Goal: Find specific page/section: Find specific page/section

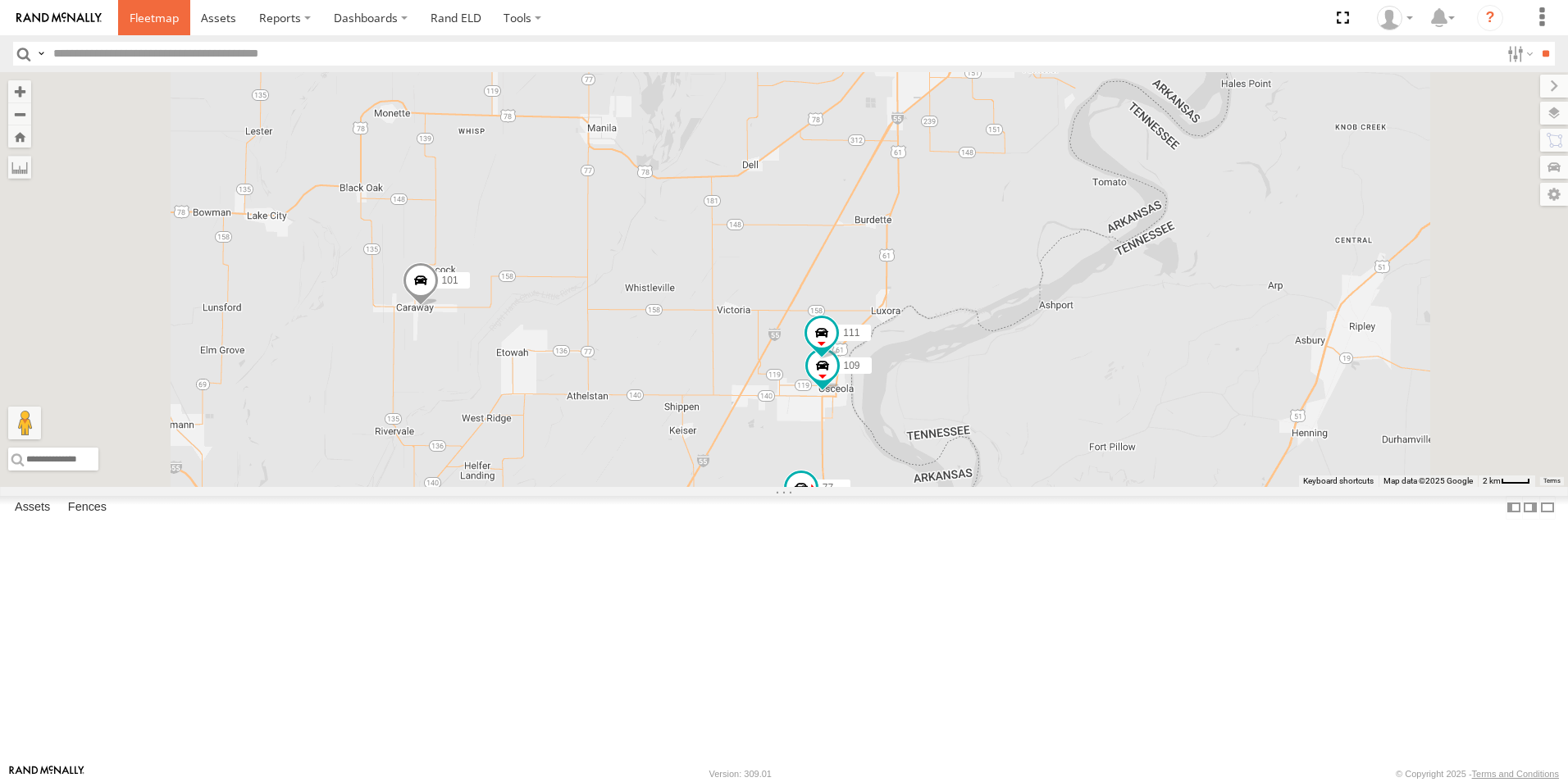
click at [155, 21] on span at bounding box center [155, 18] width 50 height 15
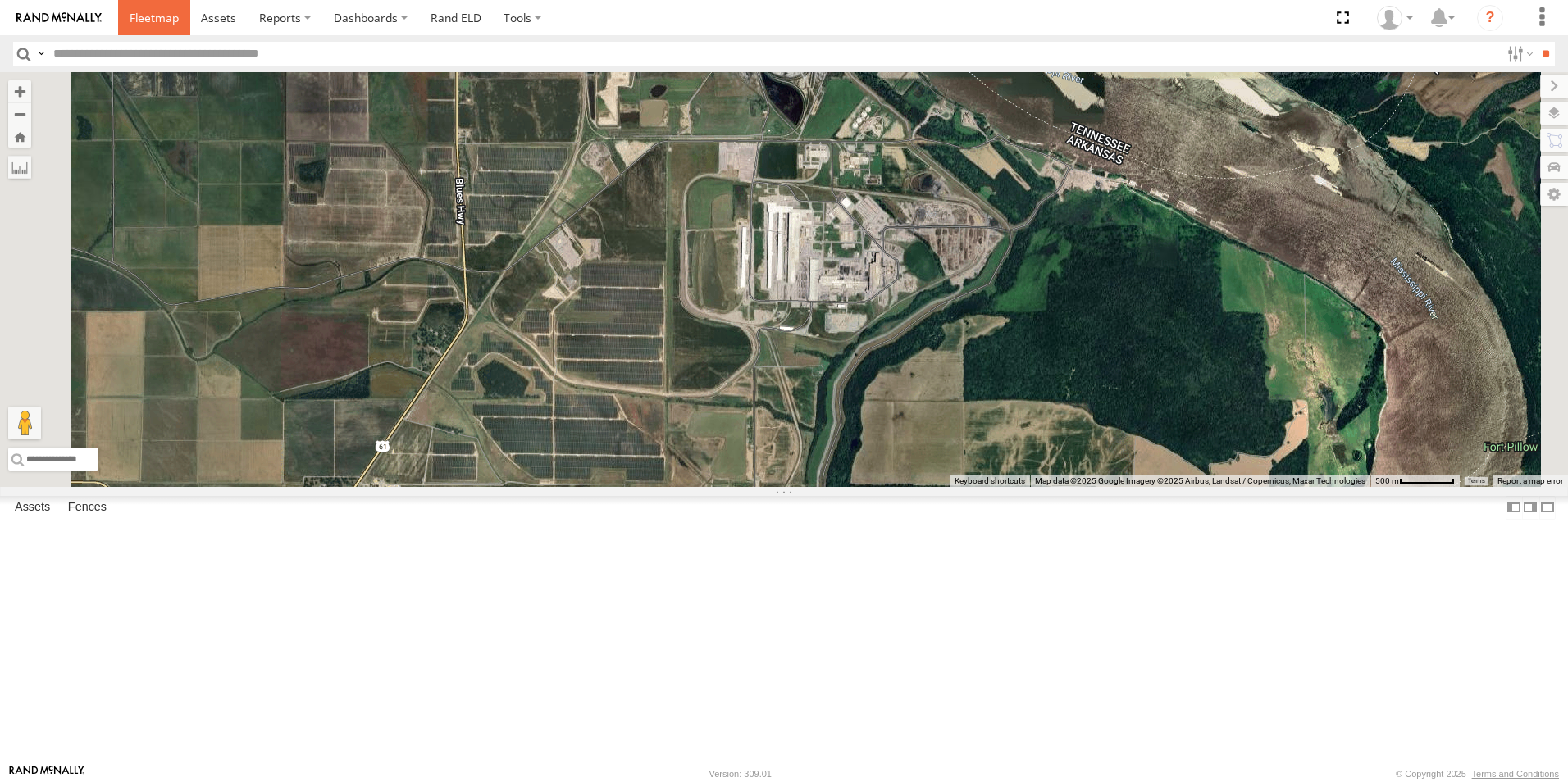
click at [158, 15] on span at bounding box center [155, 18] width 50 height 15
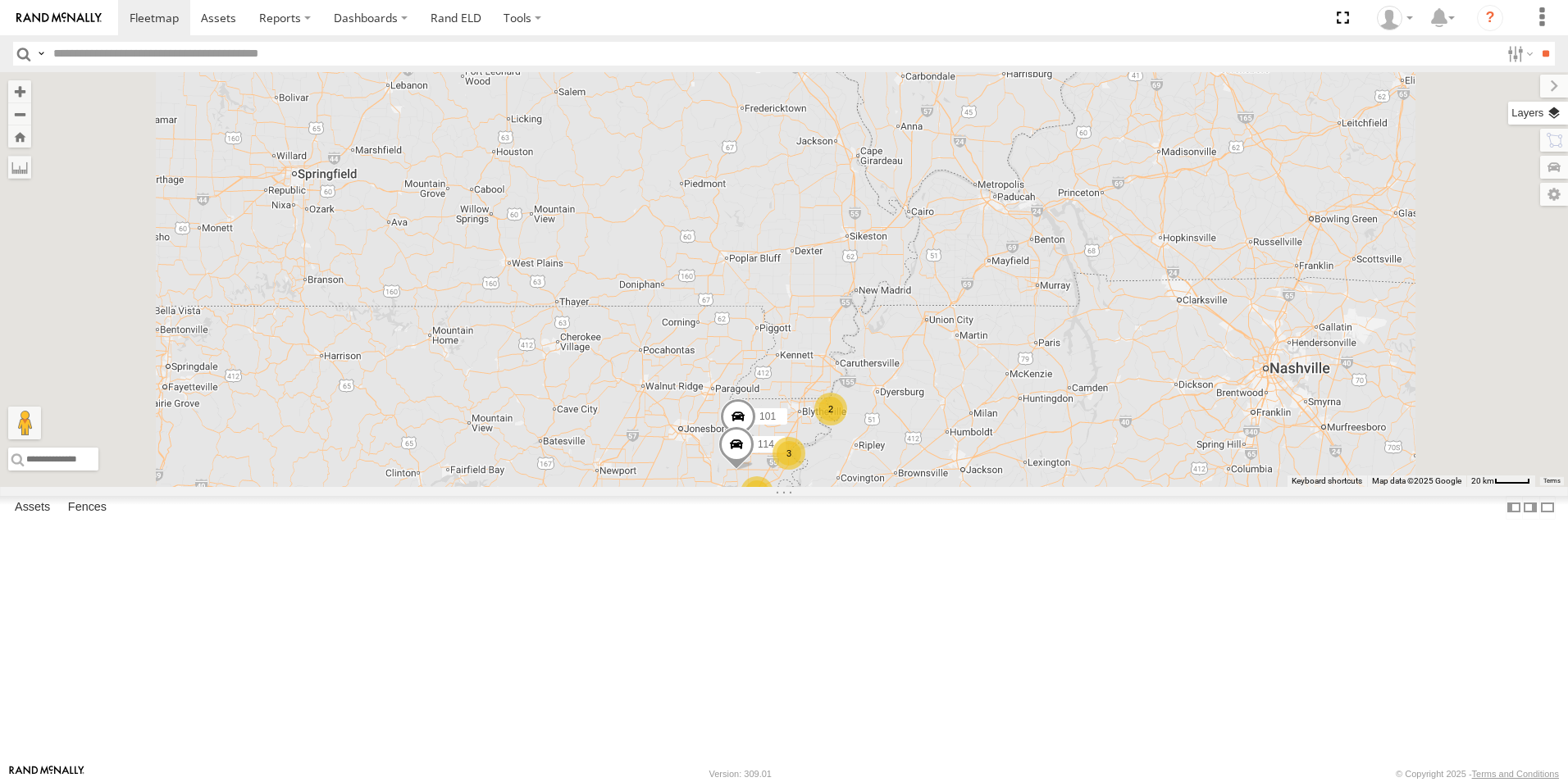
click at [1553, 109] on label at bounding box center [1538, 113] width 60 height 23
click at [0, 0] on span "Basemaps" at bounding box center [0, 0] width 0 height 0
click at [0, 0] on span "Satellite + Roadmap" at bounding box center [0, 0] width 0 height 0
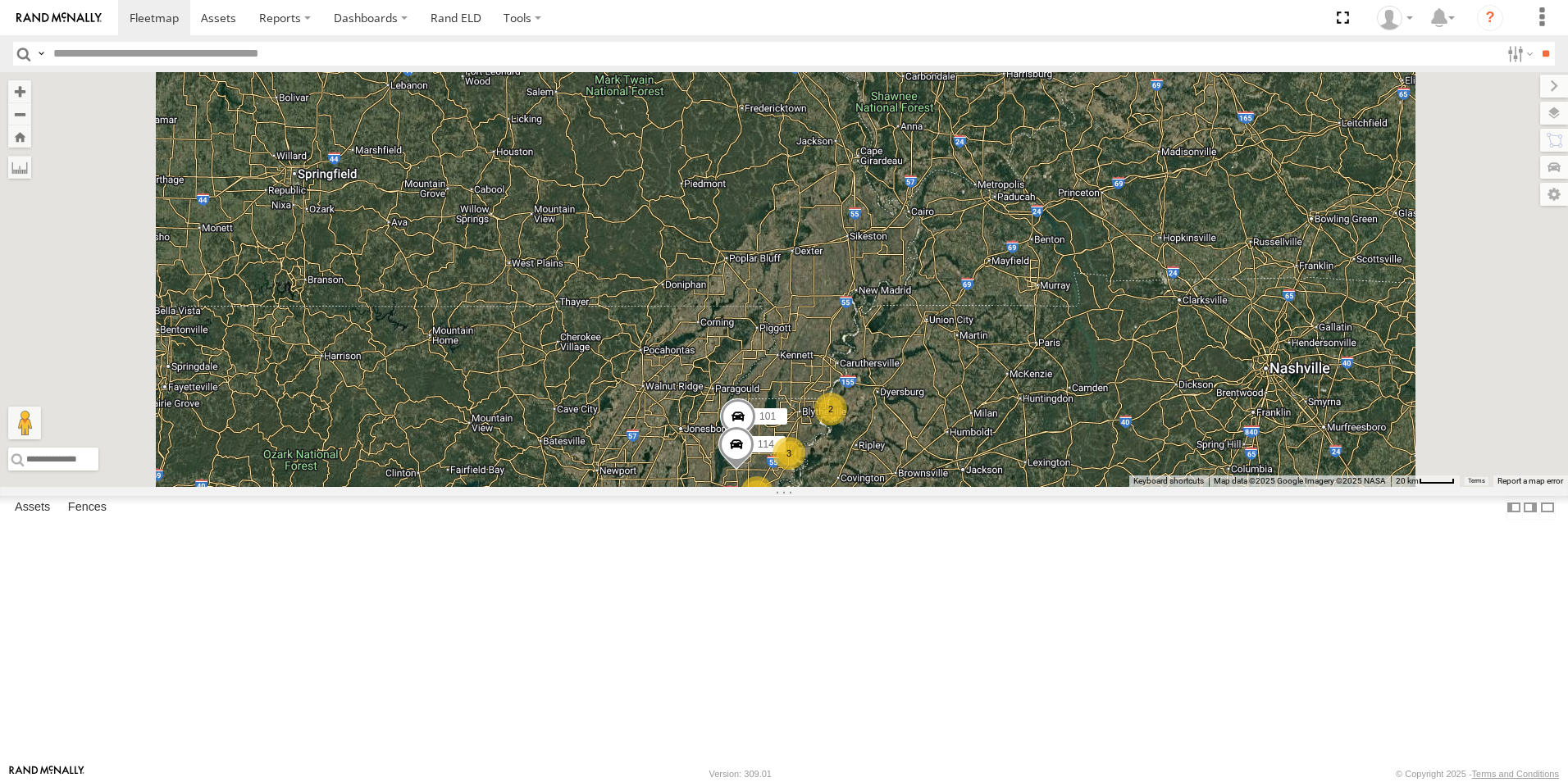
click at [0, 0] on span at bounding box center [0, 0] width 0 height 0
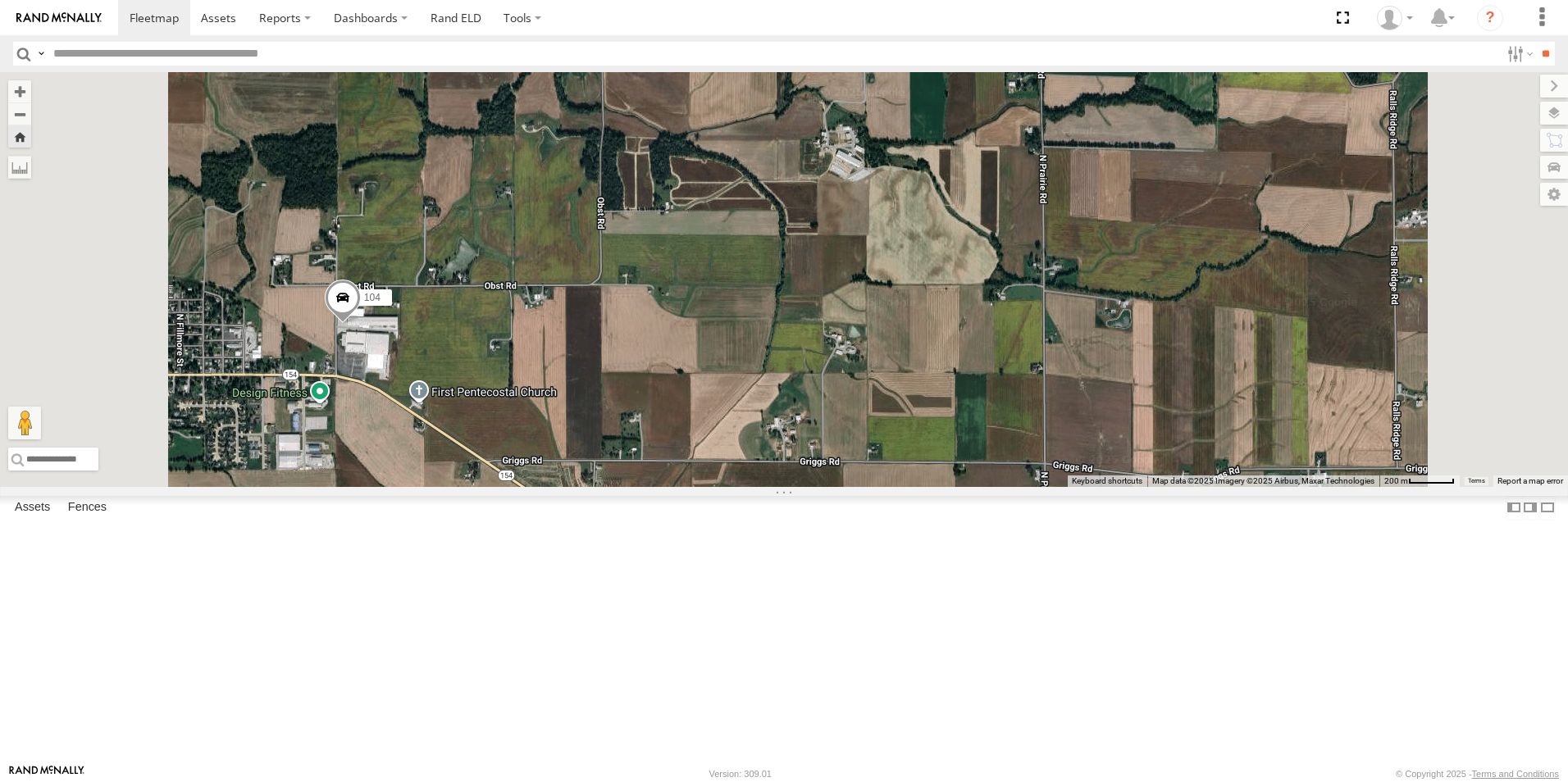
scroll to position [109, 0]
click at [0, 0] on span at bounding box center [0, 0] width 0 height 0
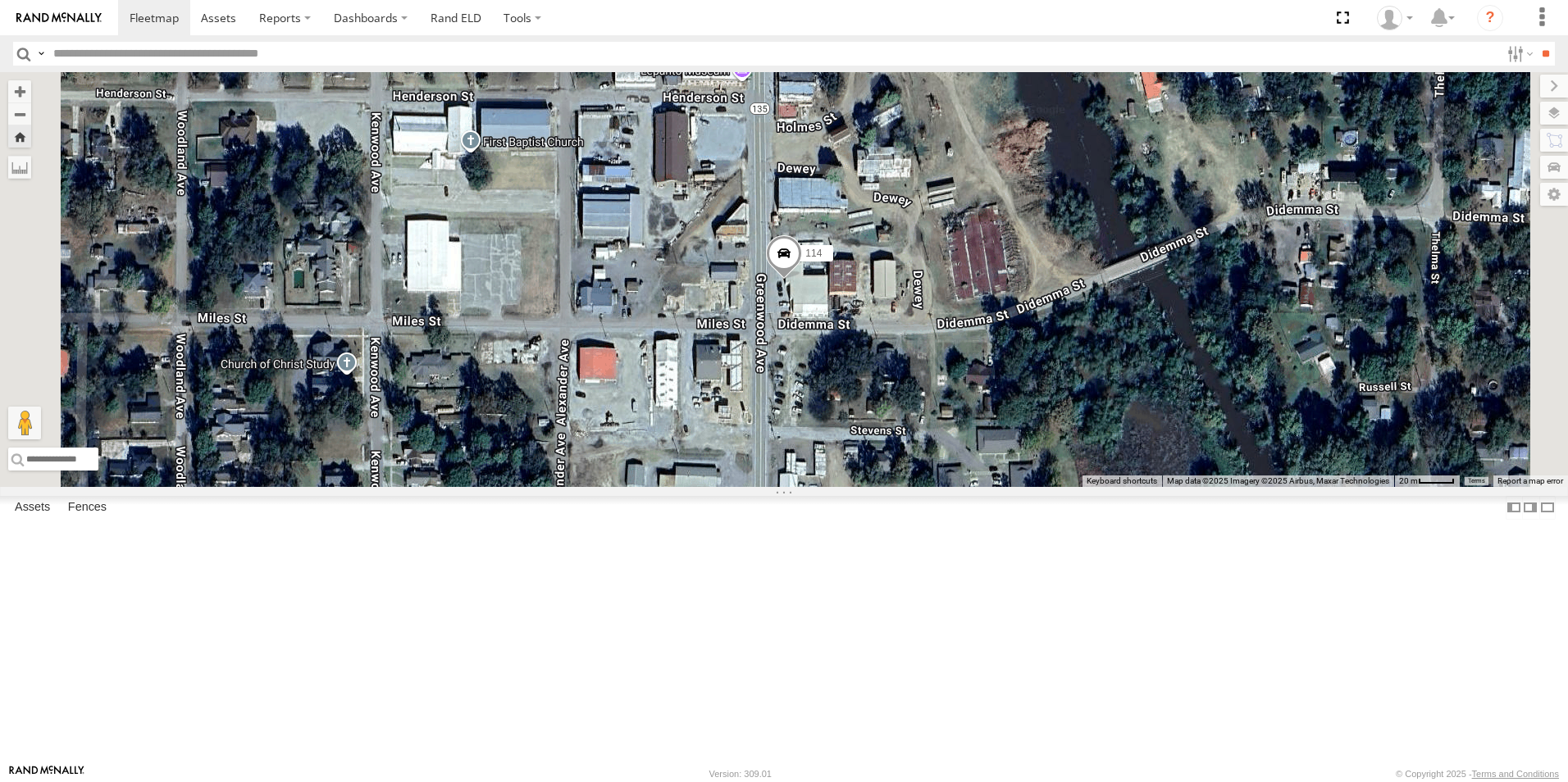
scroll to position [0, 0]
click at [0, 0] on span at bounding box center [0, 0] width 0 height 0
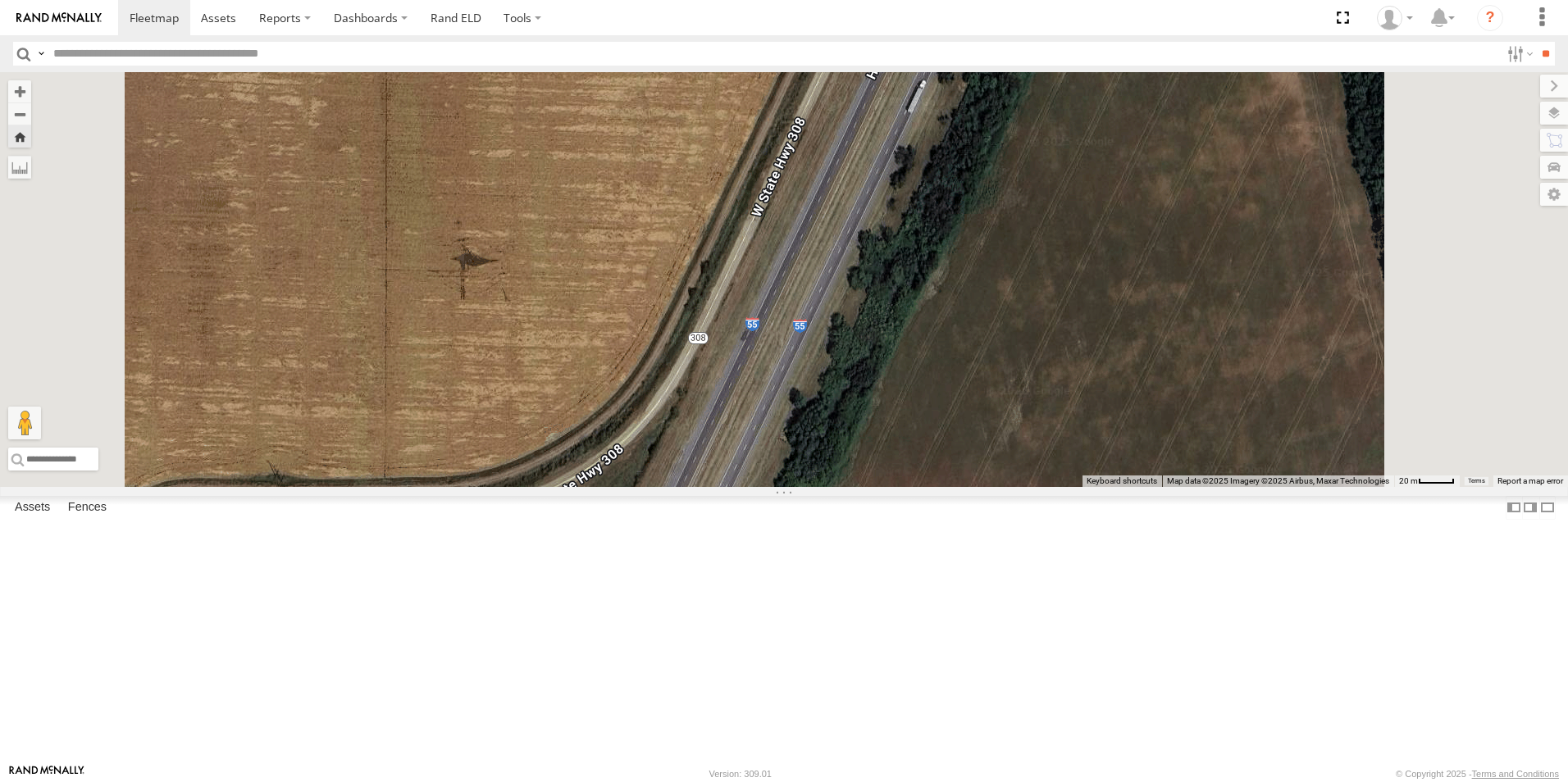
click at [0, 0] on span at bounding box center [0, 0] width 0 height 0
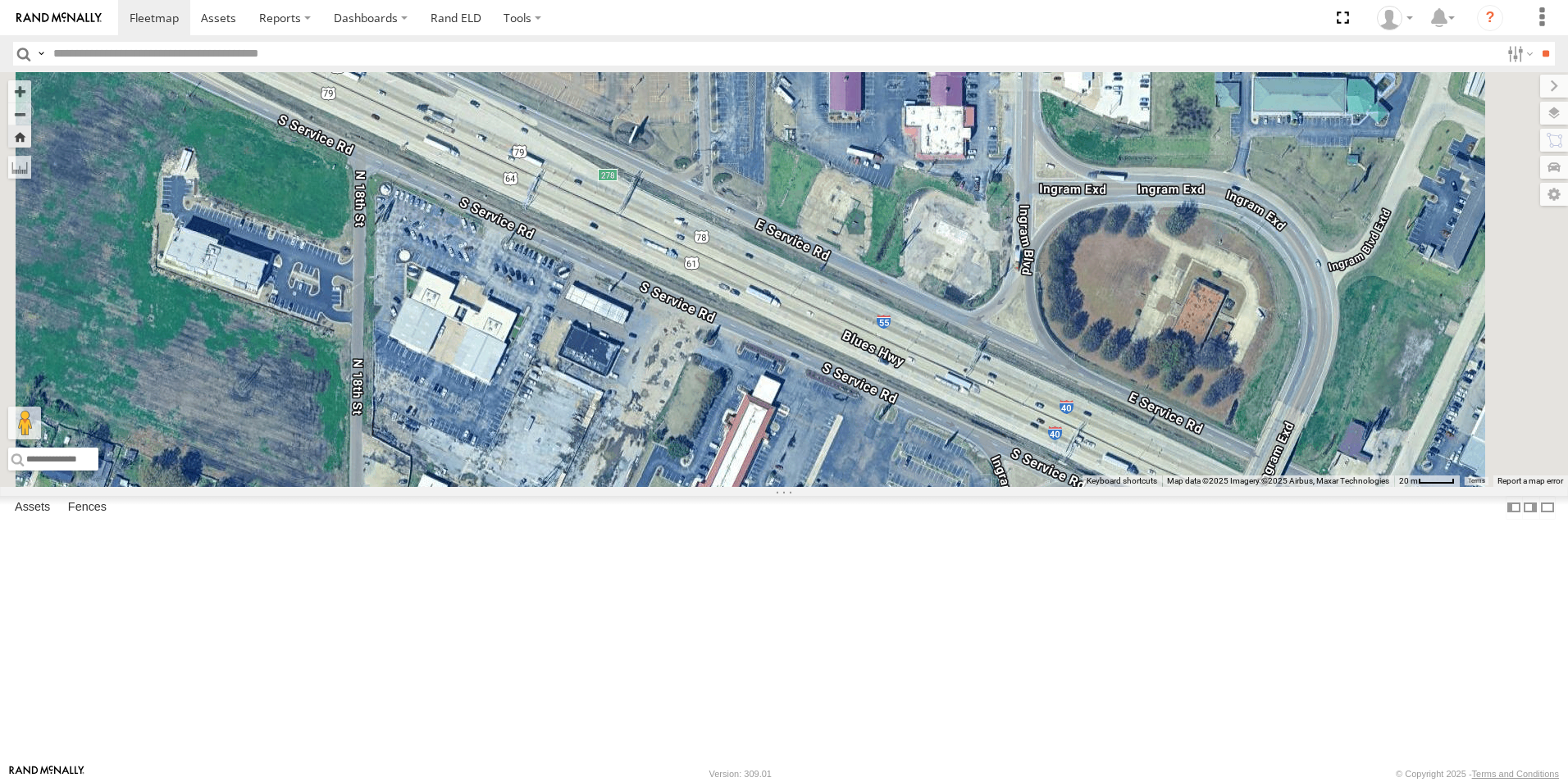
click at [0, 0] on span at bounding box center [0, 0] width 0 height 0
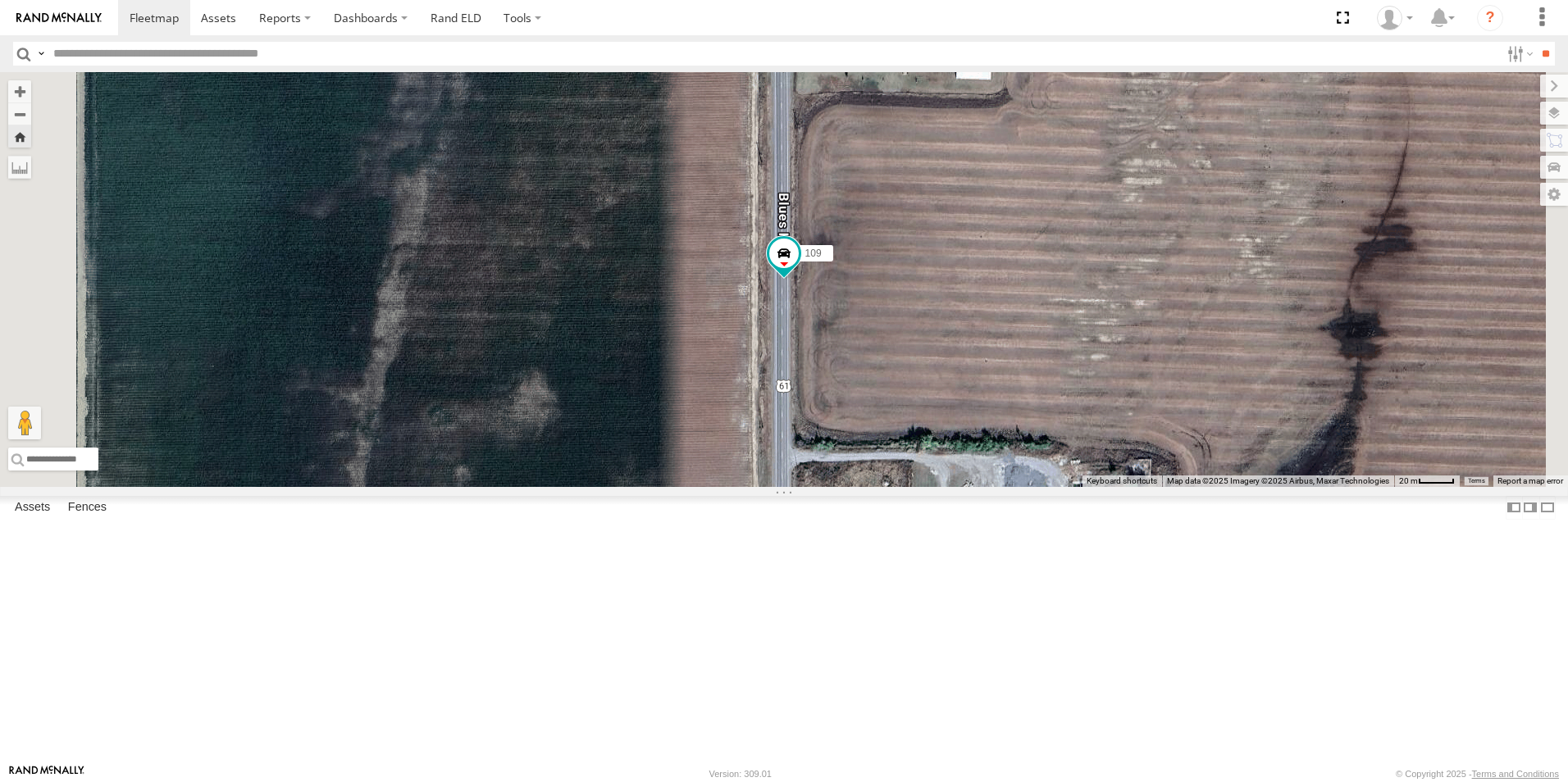
click at [0, 0] on span at bounding box center [0, 0] width 0 height 0
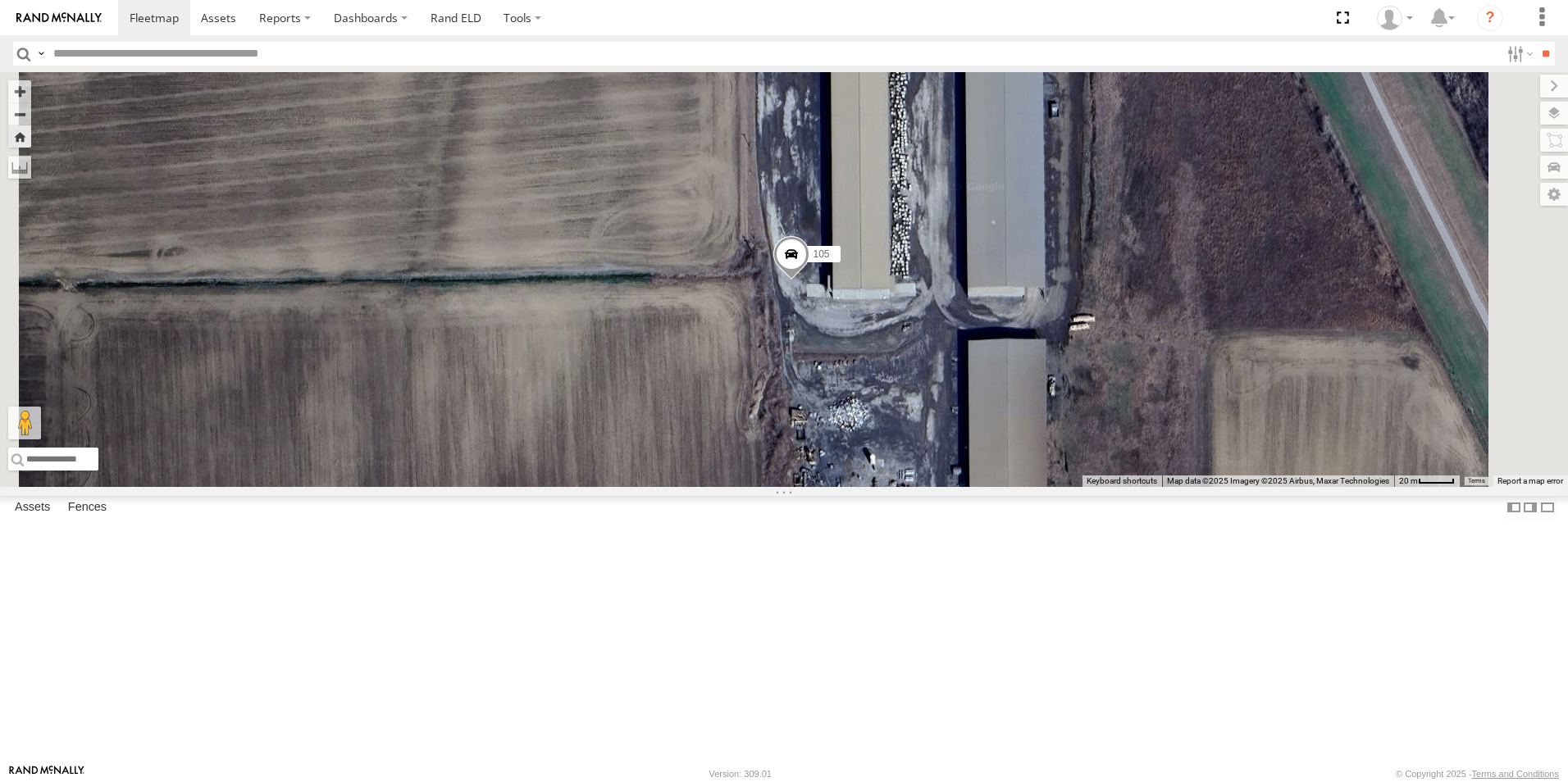
click at [0, 0] on span at bounding box center [0, 0] width 0 height 0
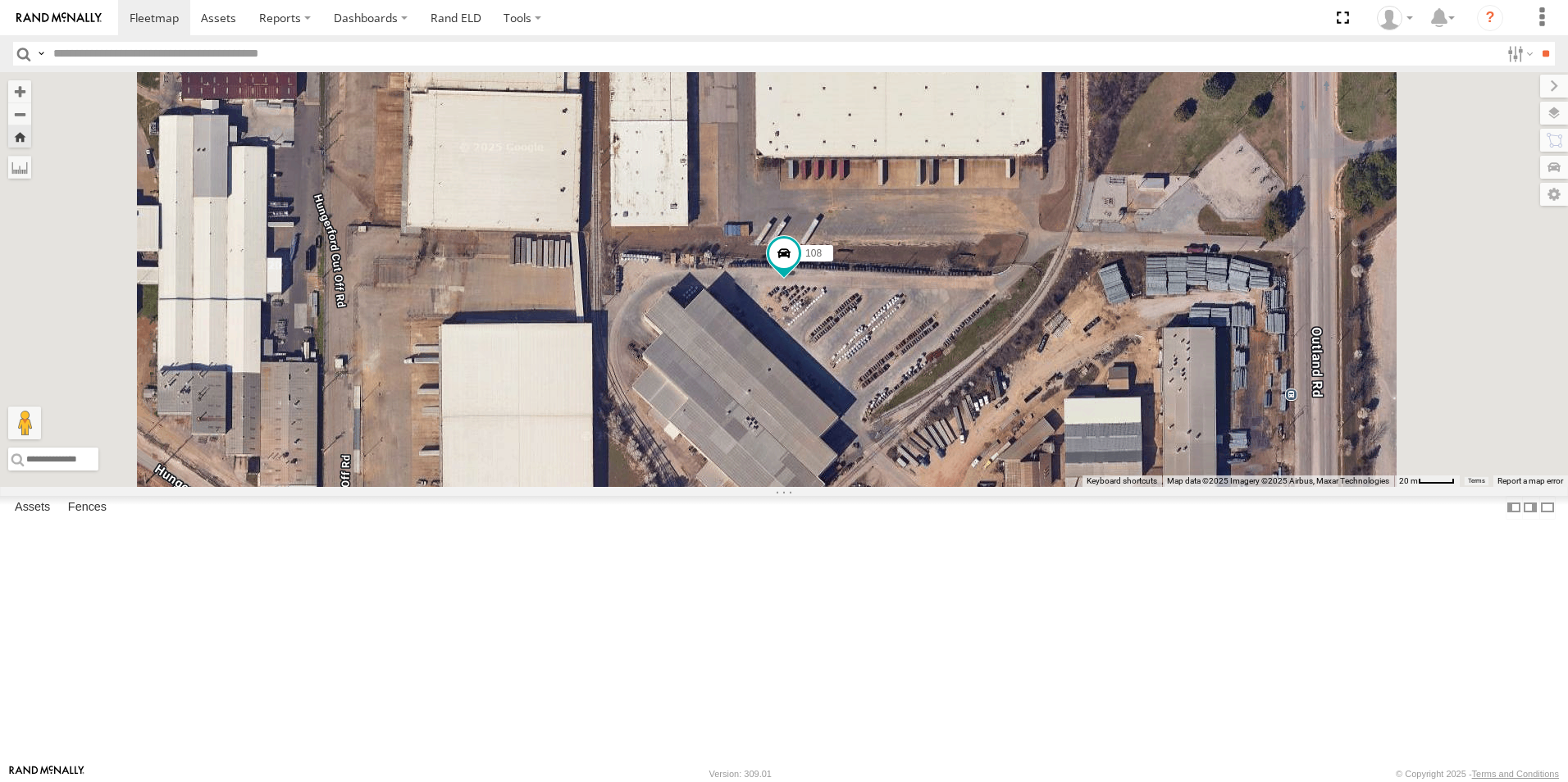
click at [0, 0] on span at bounding box center [0, 0] width 0 height 0
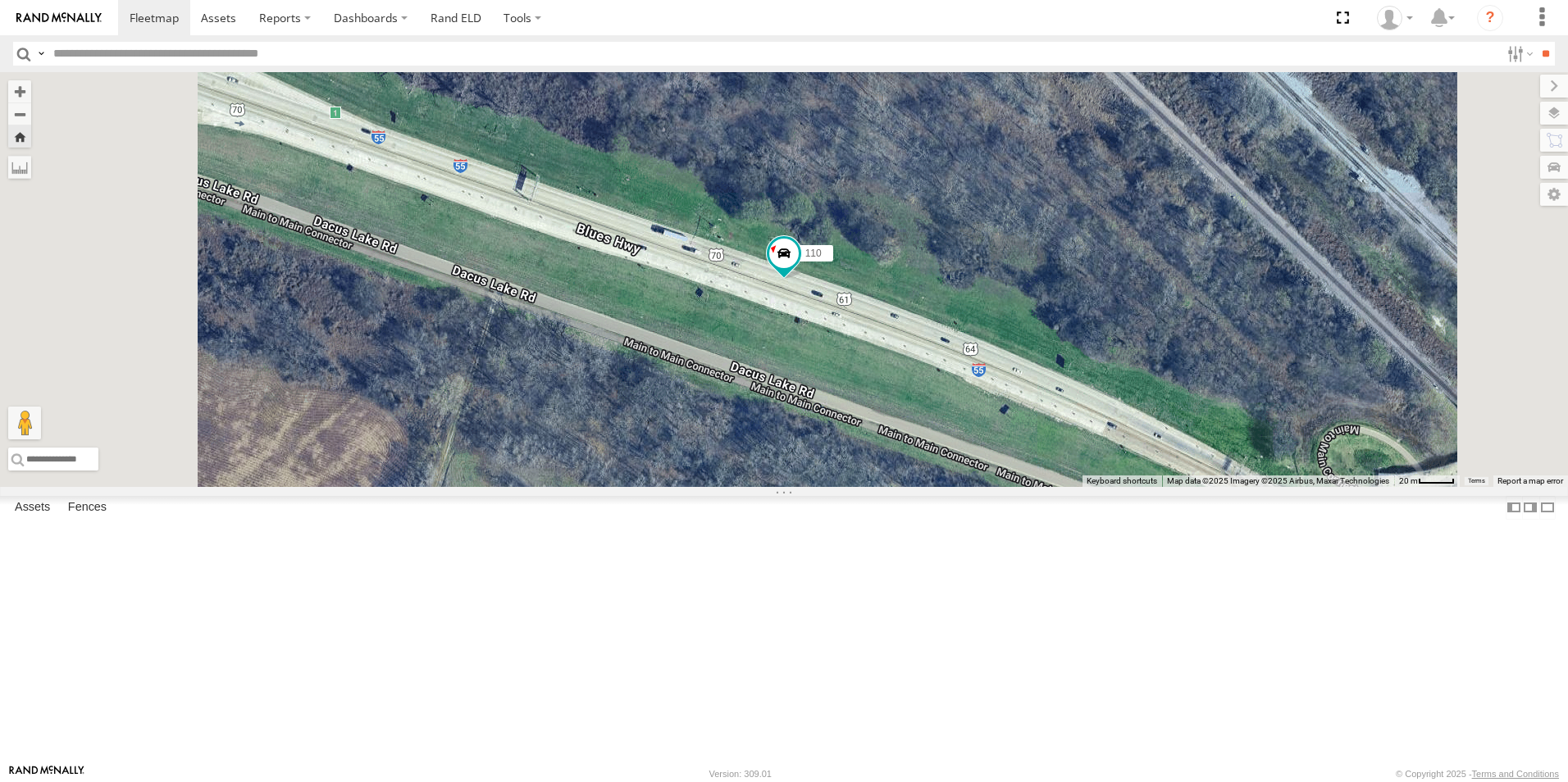
click at [0, 0] on span at bounding box center [0, 0] width 0 height 0
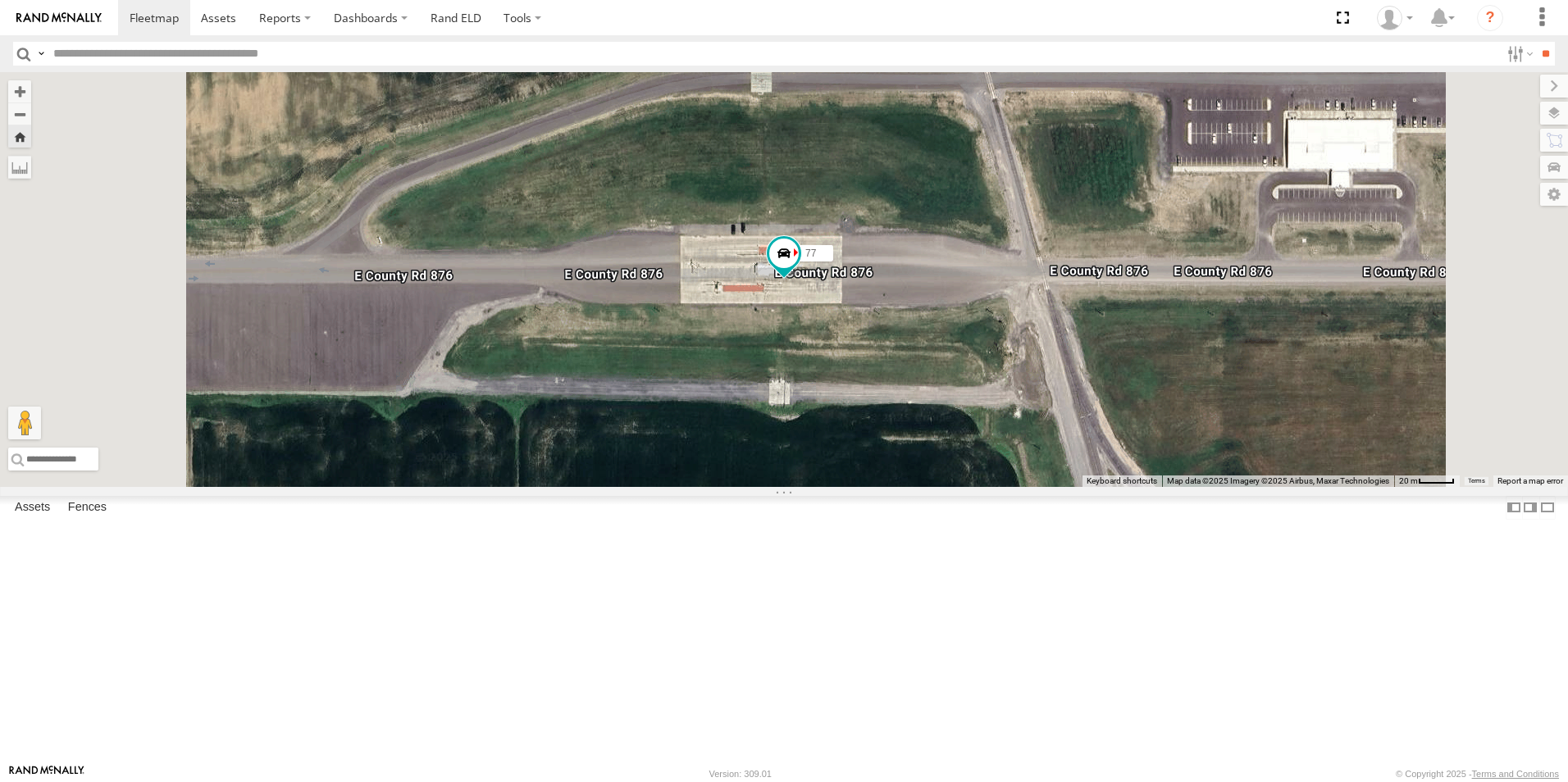
click at [0, 0] on span at bounding box center [0, 0] width 0 height 0
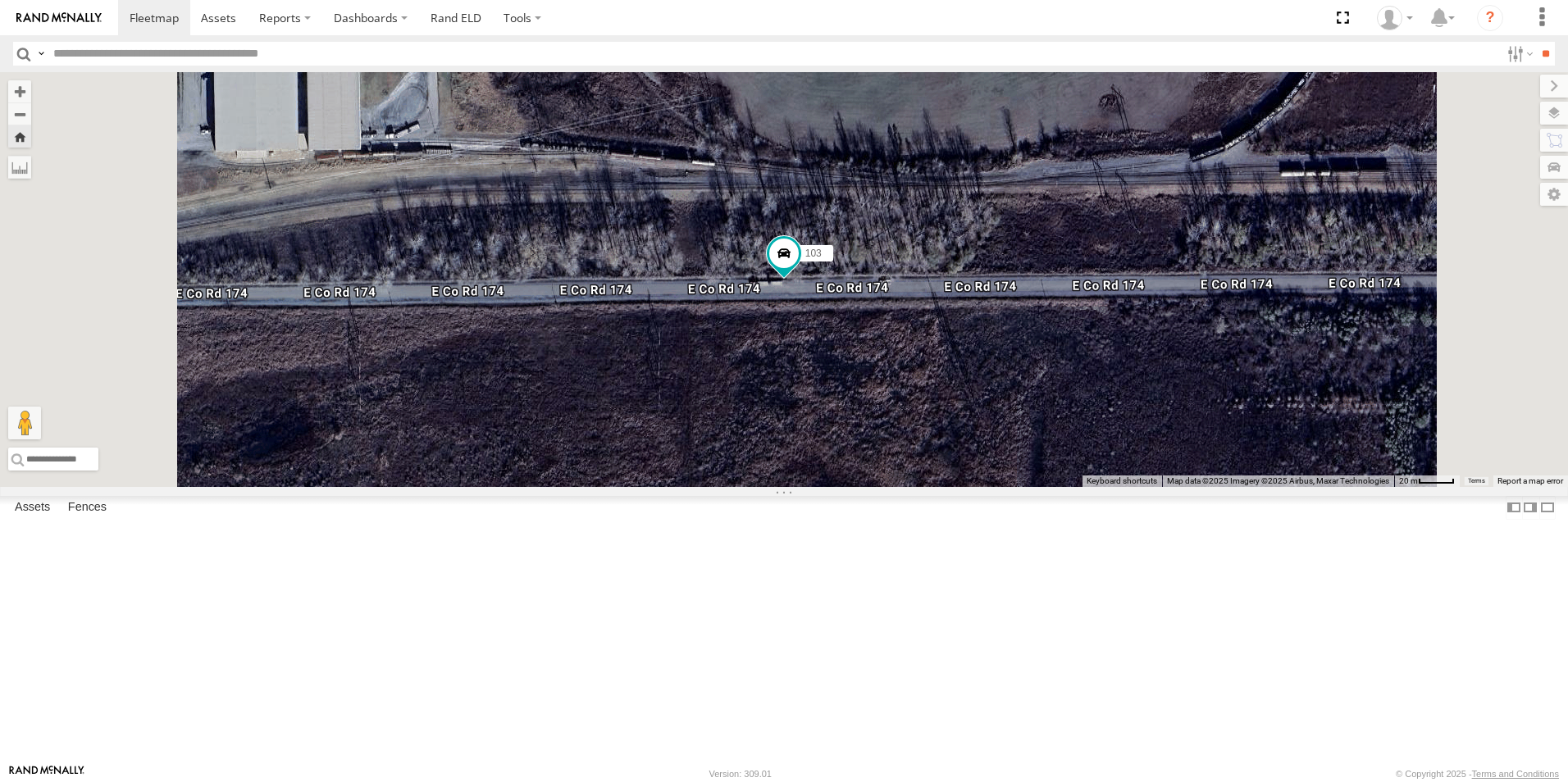
click at [0, 0] on span at bounding box center [0, 0] width 0 height 0
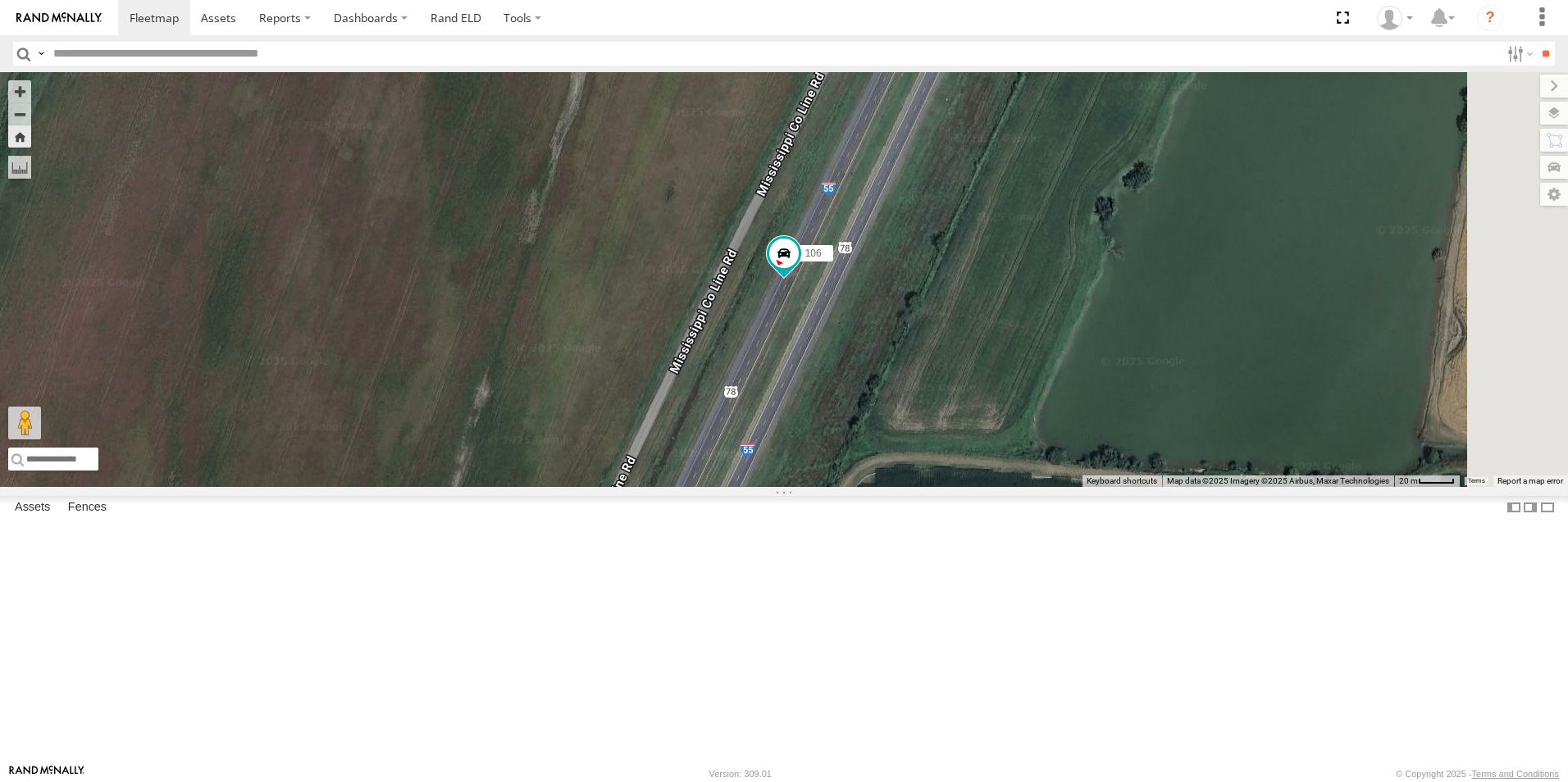
click at [0, 0] on span at bounding box center [0, 0] width 0 height 0
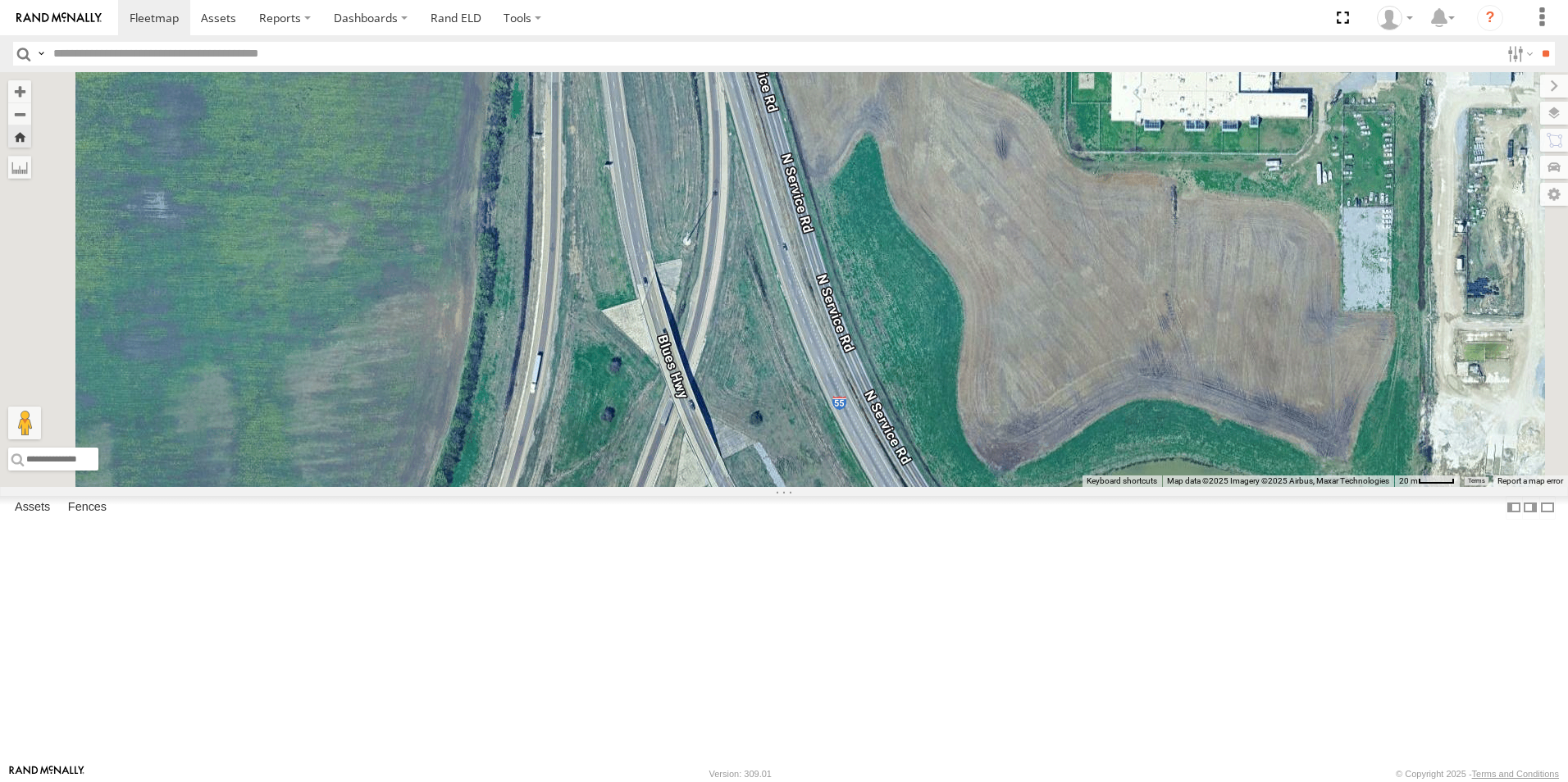
click at [0, 0] on span at bounding box center [0, 0] width 0 height 0
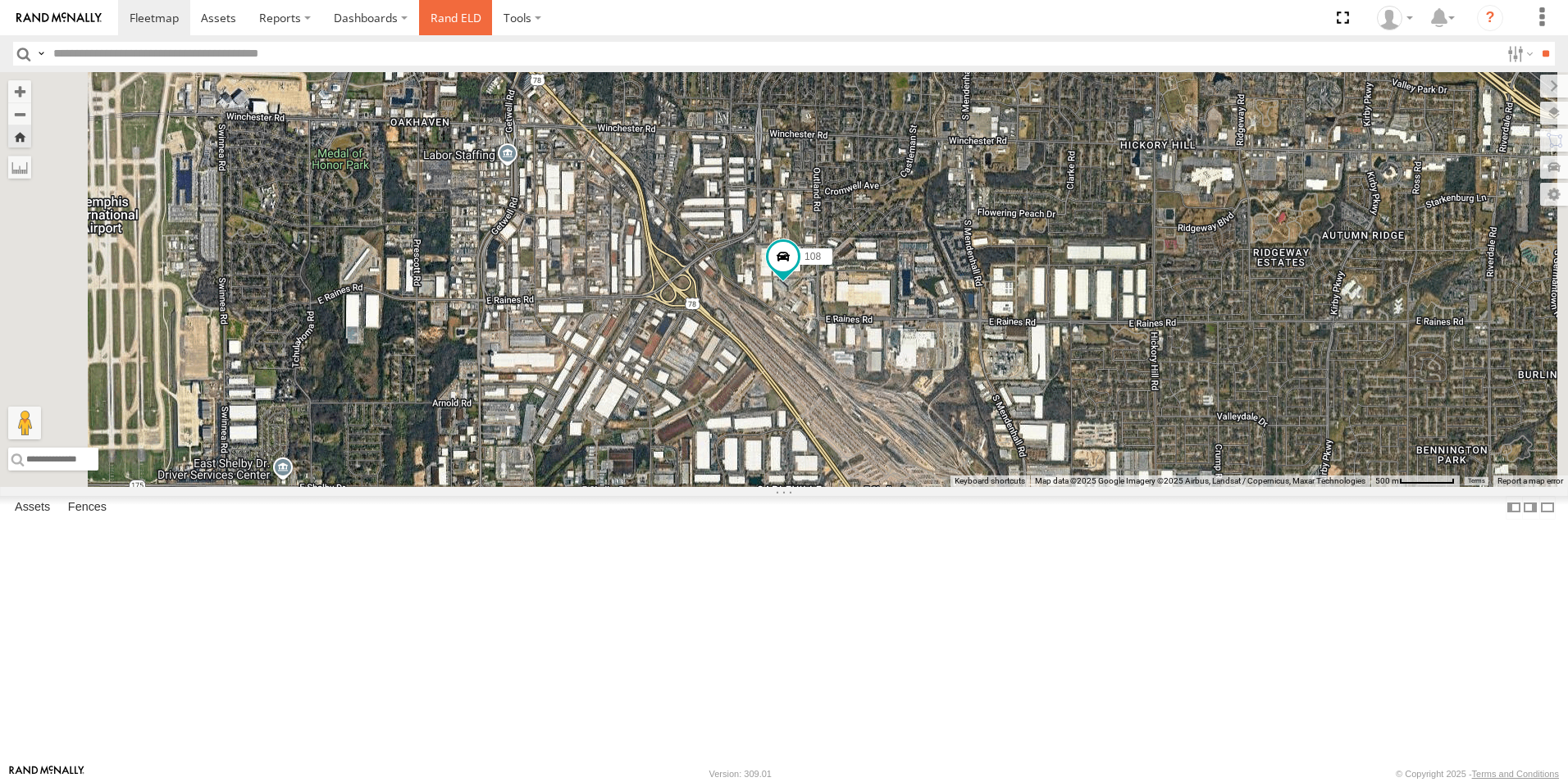
click at [446, 19] on link "Rand ELD" at bounding box center [456, 17] width 74 height 35
click at [137, 21] on span at bounding box center [155, 18] width 50 height 15
